Goal: Task Accomplishment & Management: Manage account settings

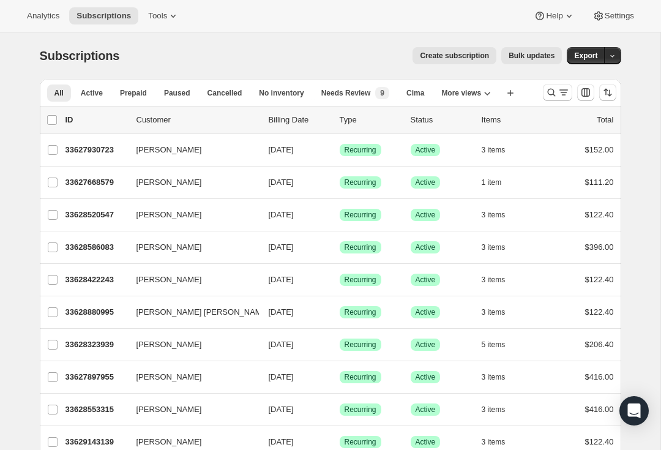
click at [557, 93] on div "Search and filter results" at bounding box center [558, 92] width 24 height 12
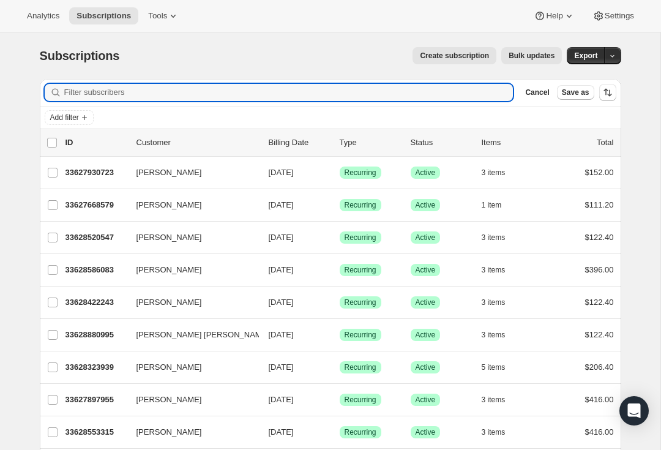
click at [102, 92] on input "Filter subscribers" at bounding box center [288, 92] width 449 height 17
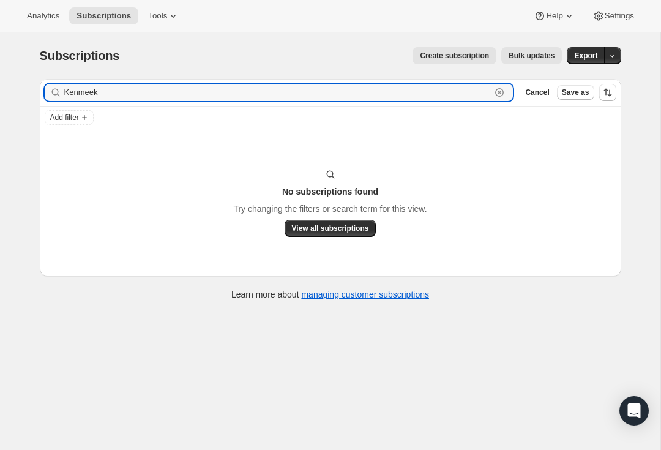
click at [72, 96] on input "Kenmeek" at bounding box center [277, 92] width 427 height 17
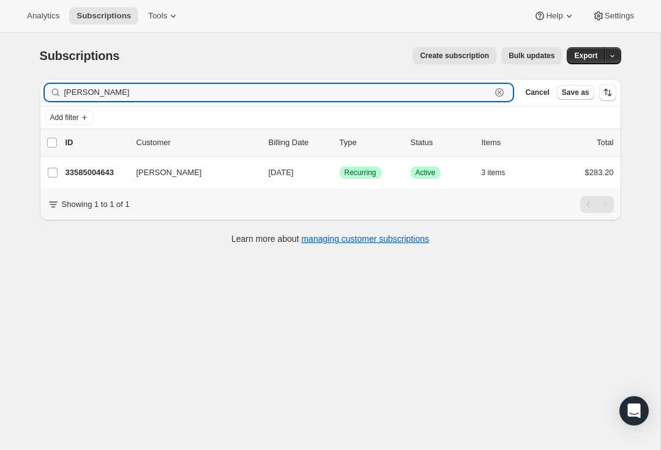
type input "[PERSON_NAME]"
click at [97, 175] on p "33585004643" at bounding box center [96, 173] width 61 height 12
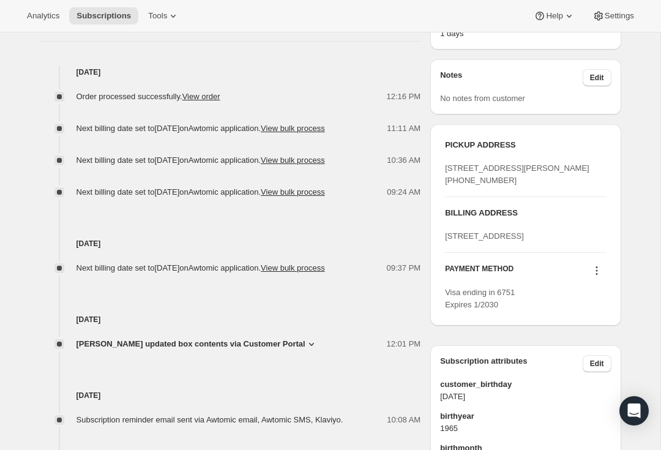
scroll to position [476, 0]
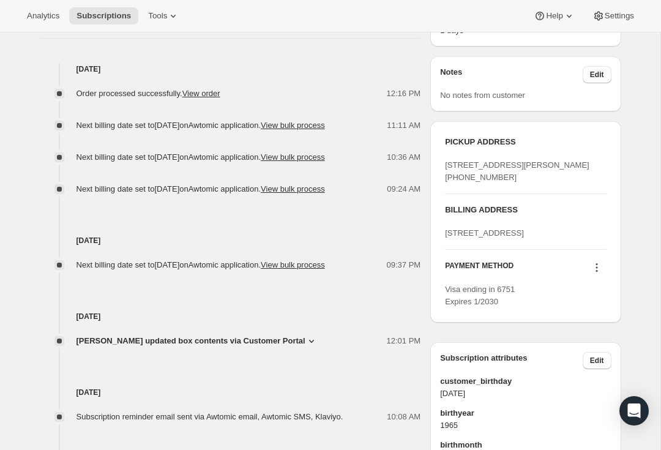
click at [596, 269] on icon at bounding box center [597, 268] width 2 height 2
click at [578, 408] on span "Add credit card" at bounding box center [577, 405] width 53 height 9
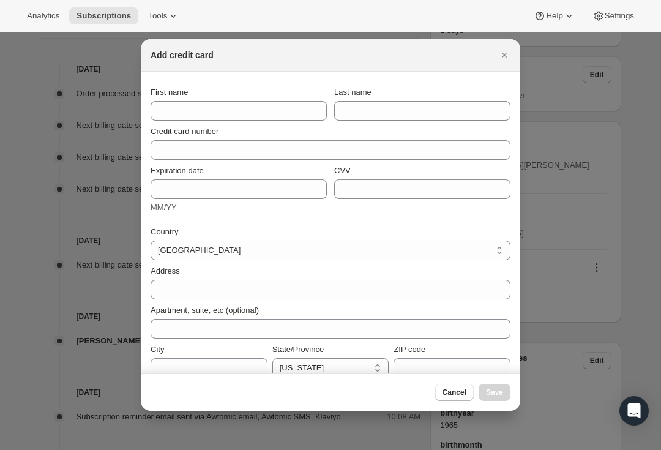
scroll to position [0, 0]
click at [304, 105] on input "First name" at bounding box center [239, 111] width 176 height 20
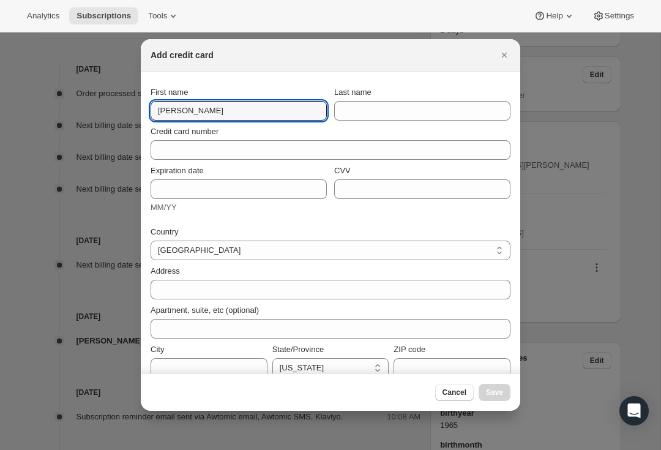
type input "[PERSON_NAME]"
click at [412, 111] on input "Last name" at bounding box center [422, 111] width 176 height 20
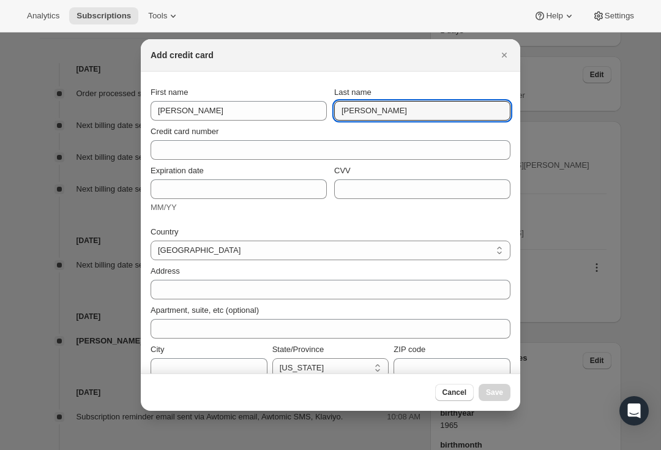
type input "[PERSON_NAME]"
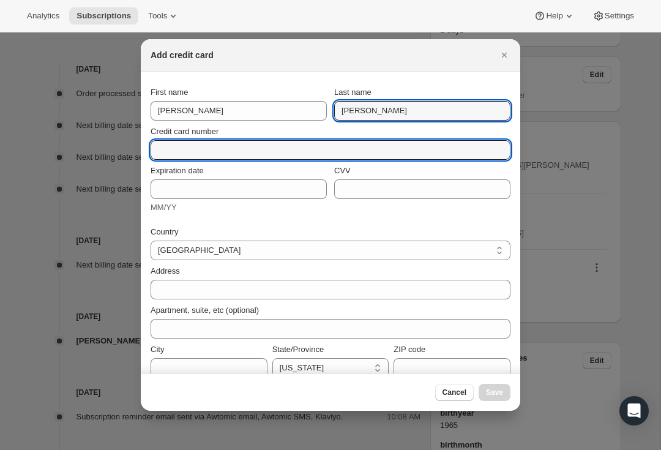
click at [349, 147] on input "Credit card number" at bounding box center [326, 150] width 350 height 20
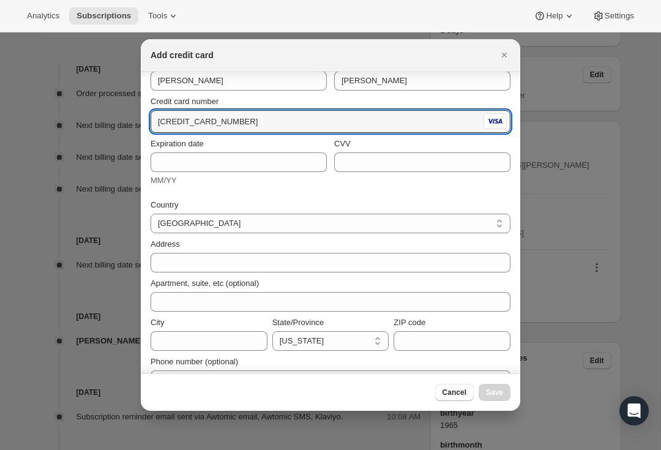
scroll to position [50, 0]
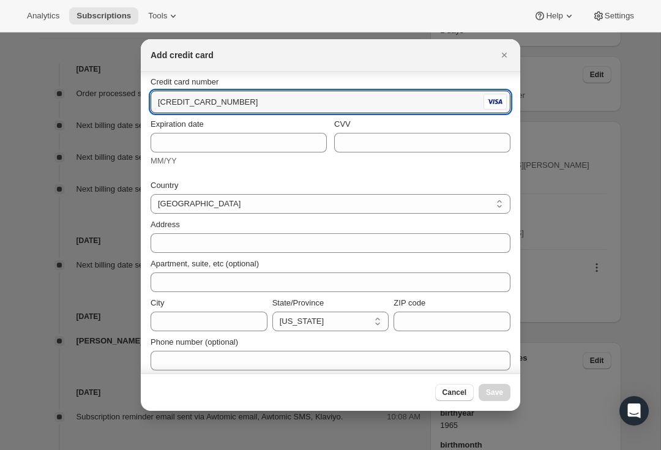
type input "[CREDIT_CARD_NUMBER]"
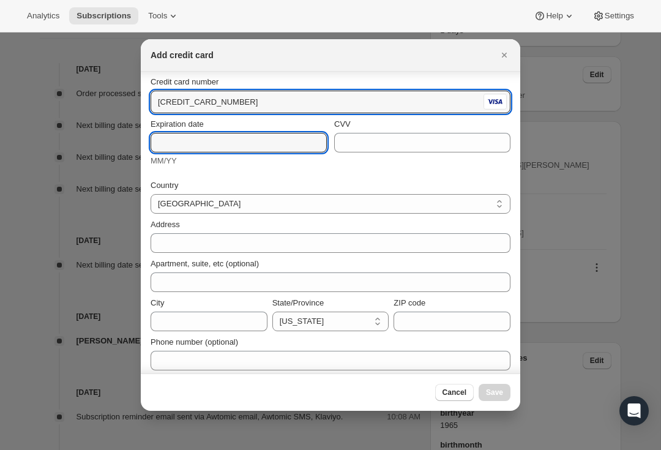
click at [279, 141] on input "Expiration date" at bounding box center [239, 143] width 176 height 20
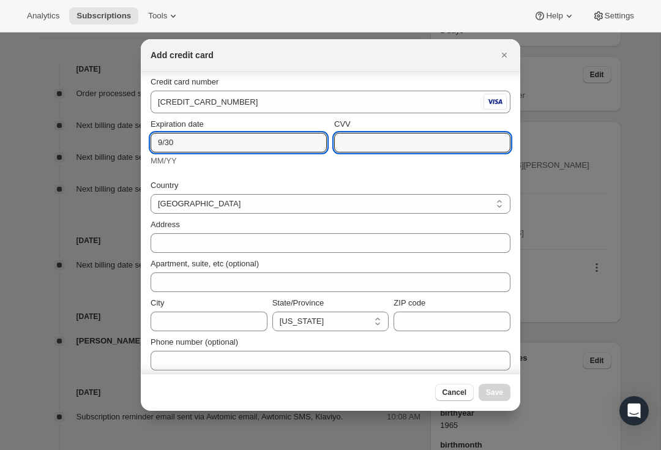
click at [430, 141] on input "CVV" at bounding box center [422, 143] width 176 height 20
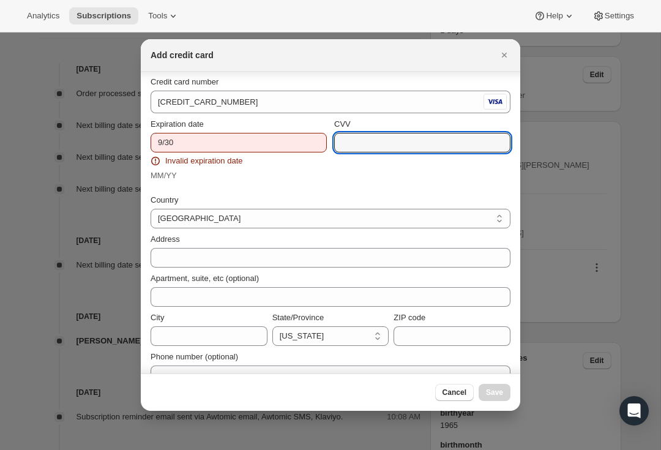
click at [164, 128] on span "Expiration date" at bounding box center [177, 123] width 53 height 9
click at [164, 133] on input "9/30" at bounding box center [239, 143] width 176 height 20
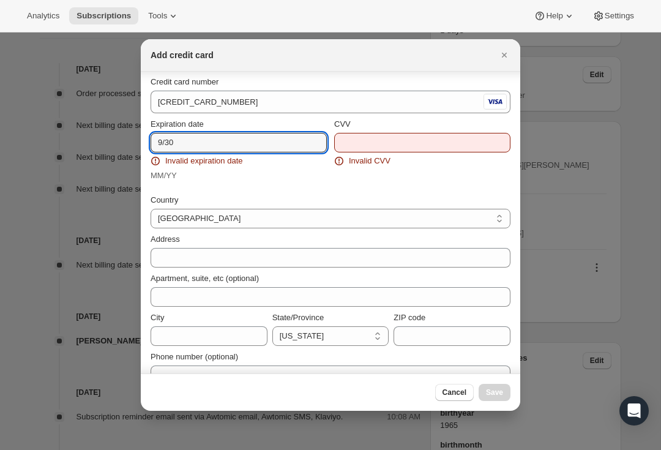
click at [162, 138] on input "9/30" at bounding box center [239, 143] width 176 height 20
click at [160, 140] on input "9/30" at bounding box center [239, 143] width 176 height 20
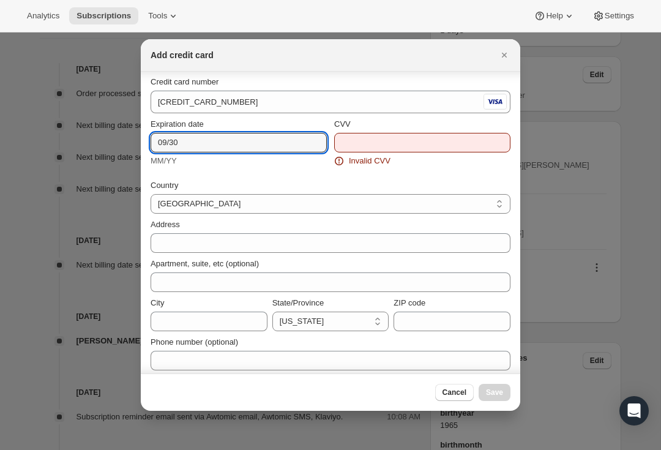
type input "09/30"
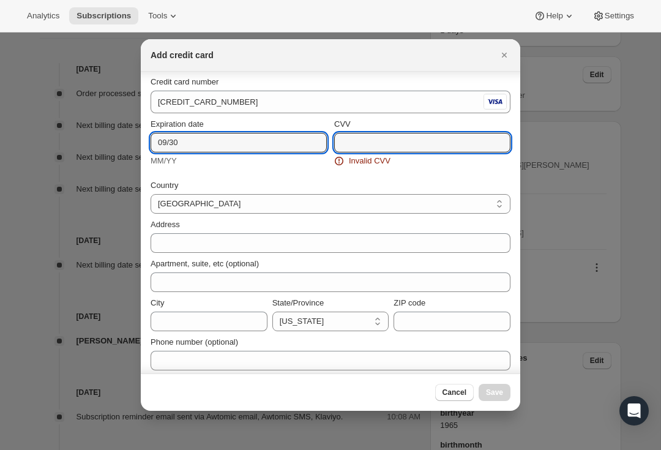
click at [457, 152] on input "CVV" at bounding box center [422, 143] width 176 height 20
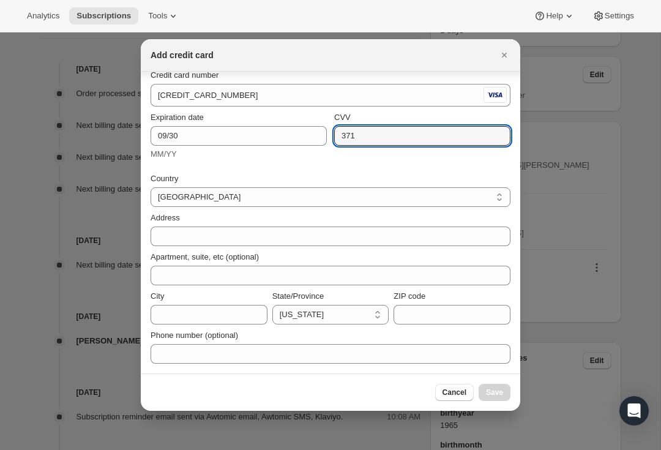
scroll to position [56, 0]
type input "371"
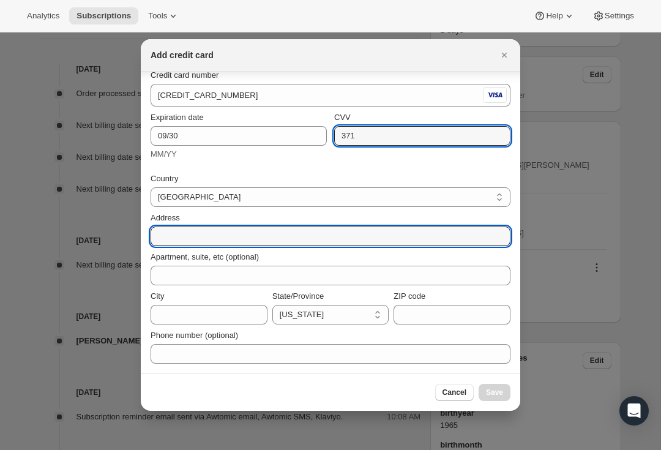
click at [304, 236] on input "Address" at bounding box center [331, 237] width 360 height 20
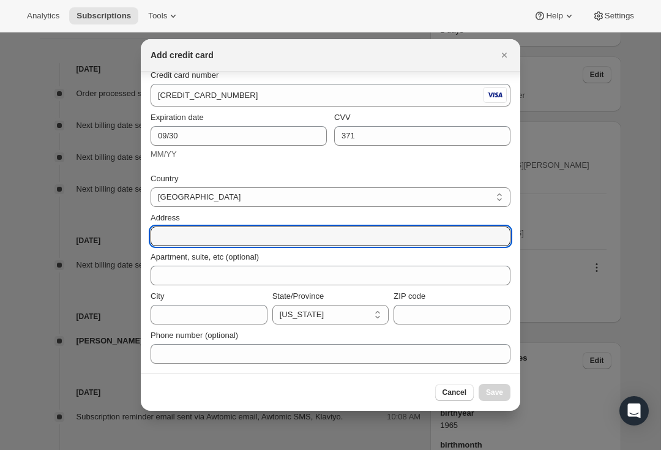
click at [184, 245] on input "Address" at bounding box center [331, 237] width 360 height 20
type input "88 [PERSON_NAME]"
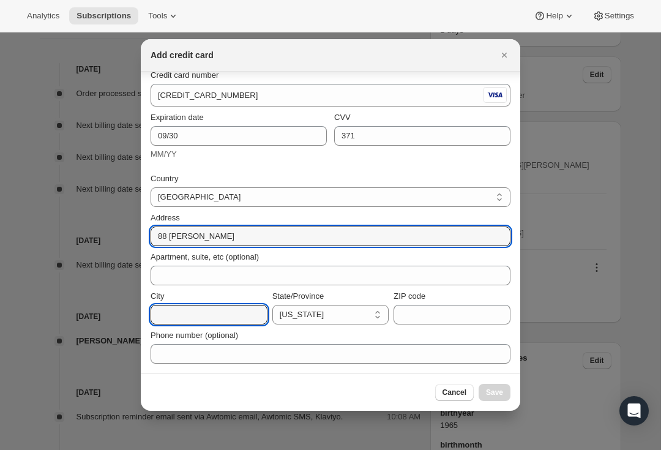
click at [232, 311] on input "City" at bounding box center [209, 315] width 117 height 20
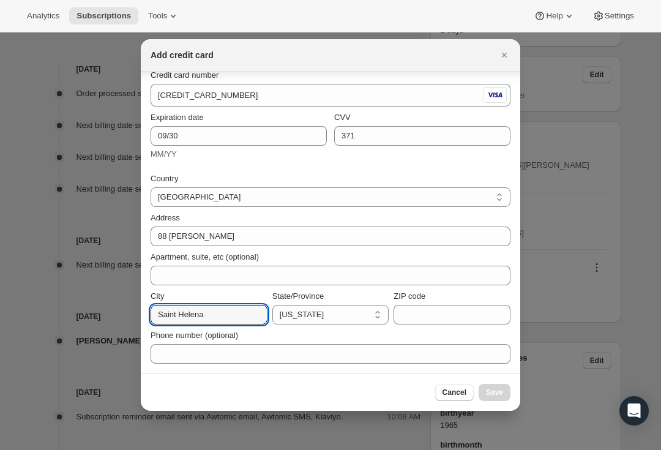
type input "Saint Helena"
click at [467, 313] on input "ZIP code" at bounding box center [452, 315] width 117 height 20
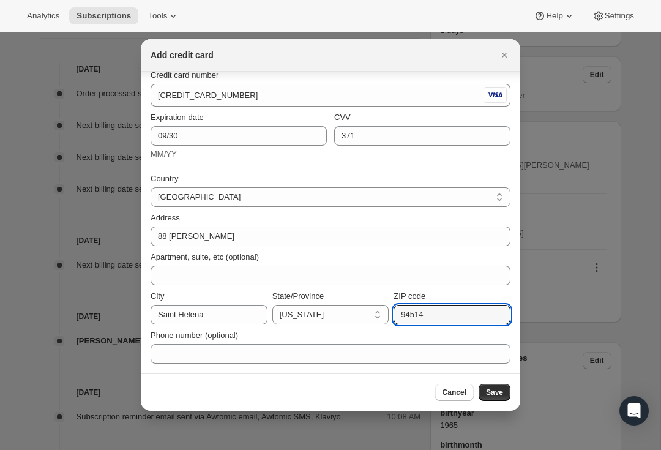
type input "94514"
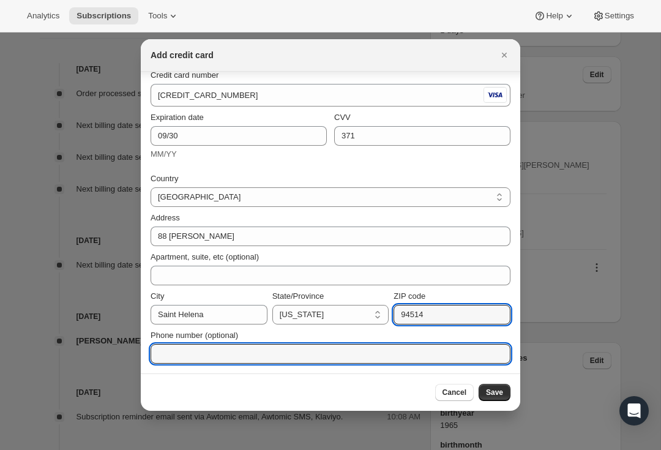
click at [387, 353] on input "Phone number (optional)" at bounding box center [331, 354] width 360 height 20
click at [497, 389] on span "Save" at bounding box center [494, 393] width 17 height 10
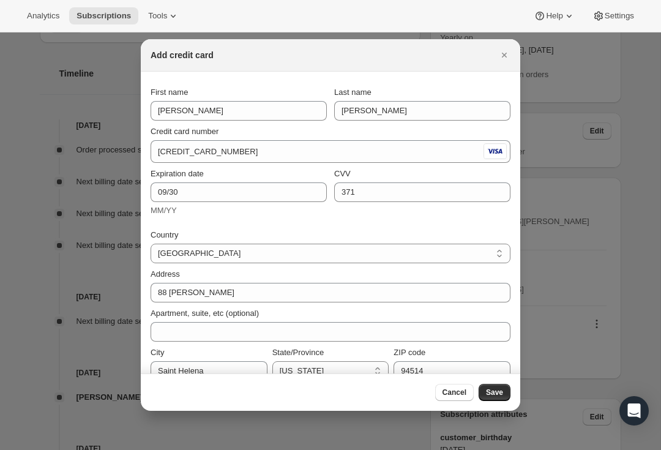
scroll to position [0, 0]
click at [495, 396] on span "Save" at bounding box center [494, 393] width 17 height 10
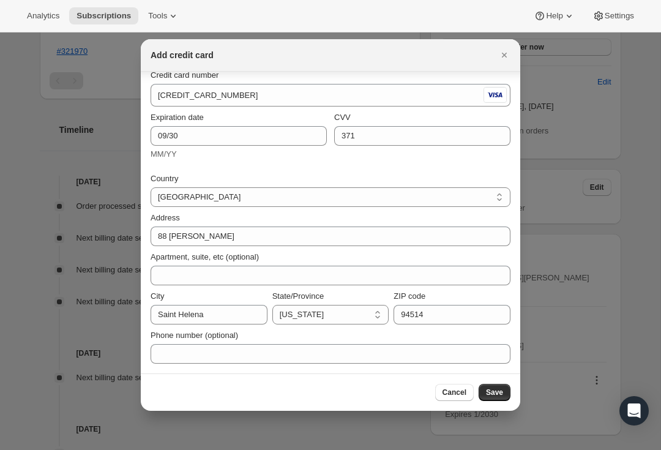
scroll to position [56, 0]
click at [497, 394] on span "Save" at bounding box center [494, 393] width 17 height 10
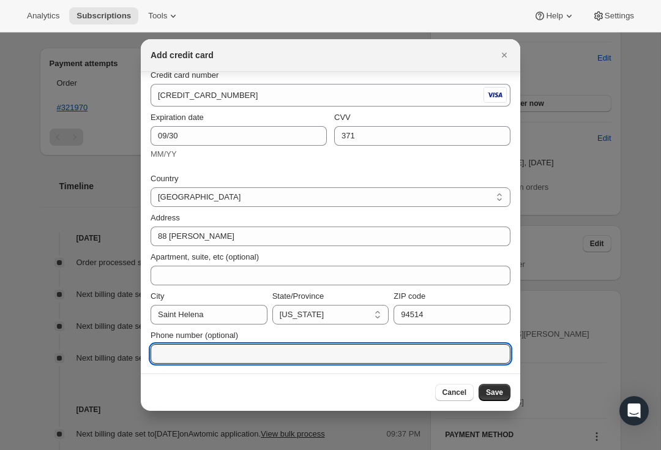
click at [181, 362] on input "Phone number (optional)" at bounding box center [331, 354] width 360 height 20
type input "6502912628"
click at [495, 392] on span "Save" at bounding box center [494, 393] width 17 height 10
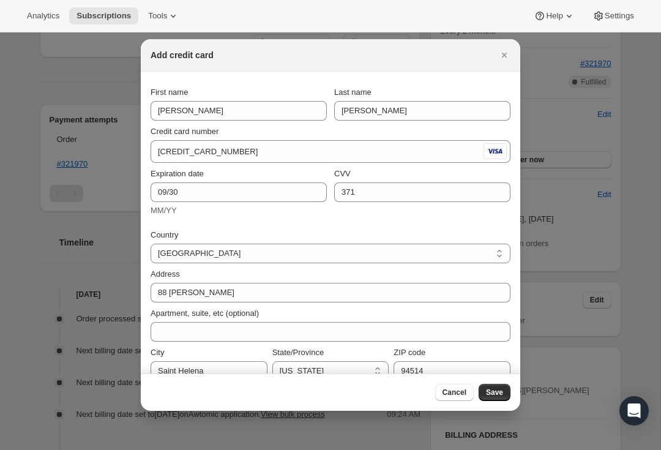
scroll to position [0, 0]
click at [497, 391] on span "Save" at bounding box center [494, 393] width 17 height 10
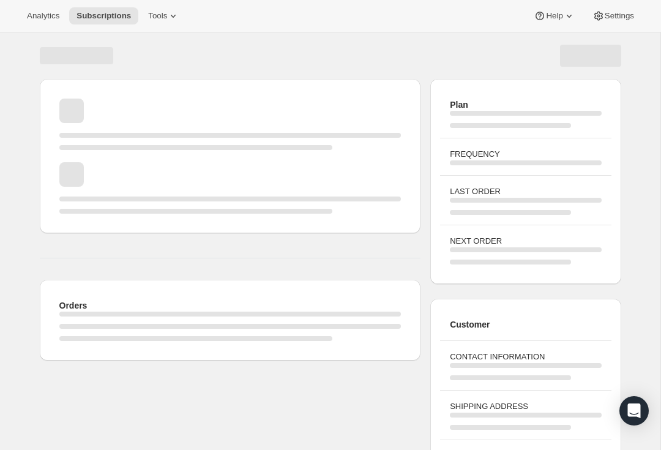
scroll to position [103, 0]
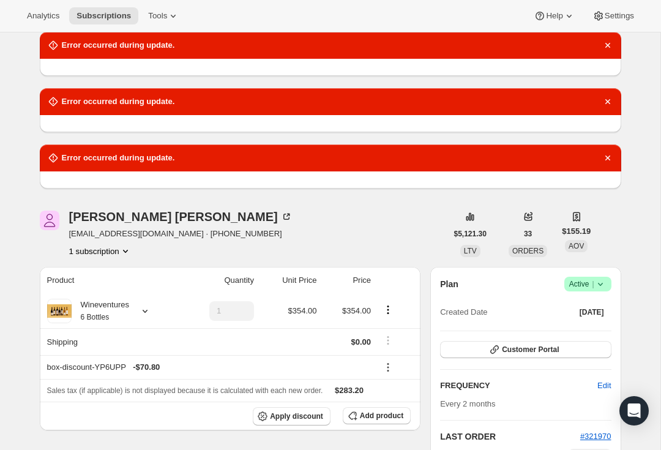
click at [602, 43] on icon "Dismiss notification" at bounding box center [608, 45] width 12 height 12
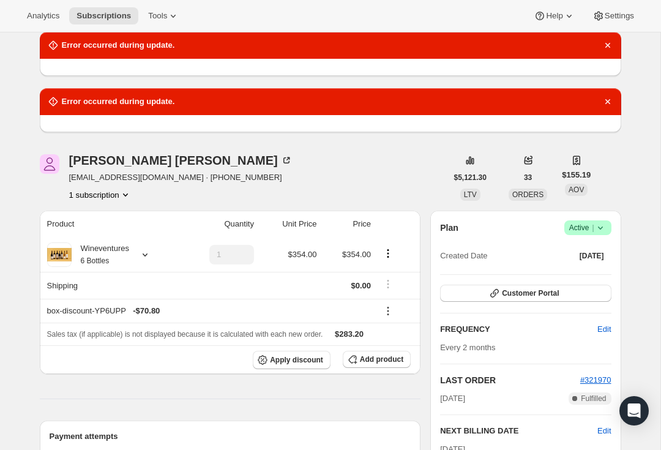
click at [606, 45] on icon "Dismiss notification" at bounding box center [608, 45] width 12 height 12
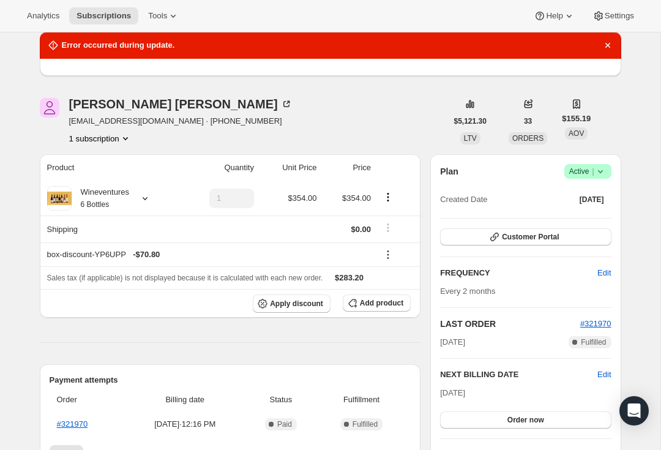
click at [603, 47] on icon "Dismiss notification" at bounding box center [608, 45] width 12 height 12
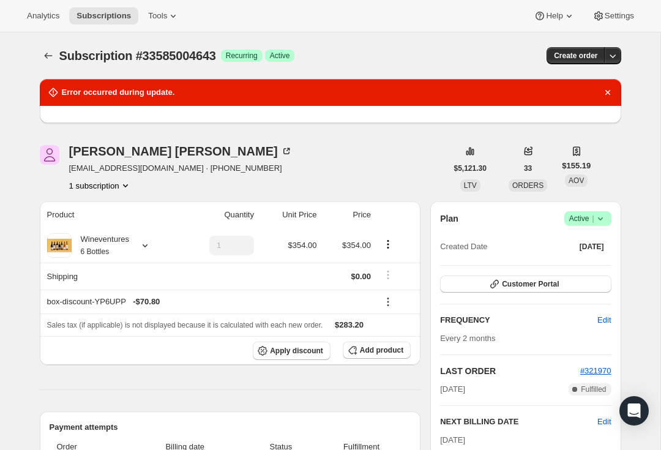
scroll to position [0, 0]
click at [607, 99] on button "Dismiss notification" at bounding box center [608, 92] width 17 height 17
